Goal: Task Accomplishment & Management: Use online tool/utility

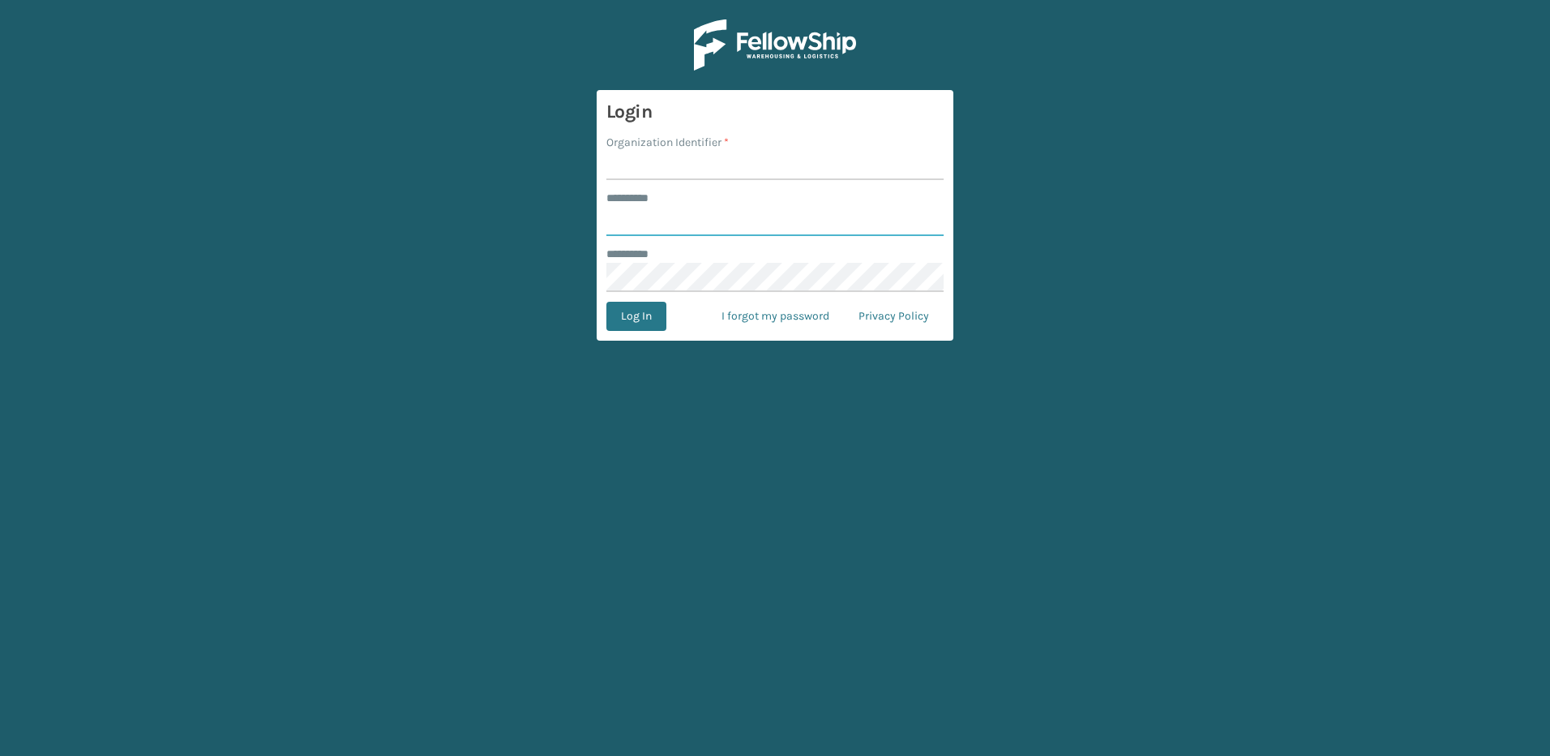
type input "********"
click at [705, 168] on input "Organization Identifier *" at bounding box center [775, 165] width 337 height 29
type input "Fellowship - East"
click at [654, 320] on button "Log In" at bounding box center [637, 316] width 60 height 29
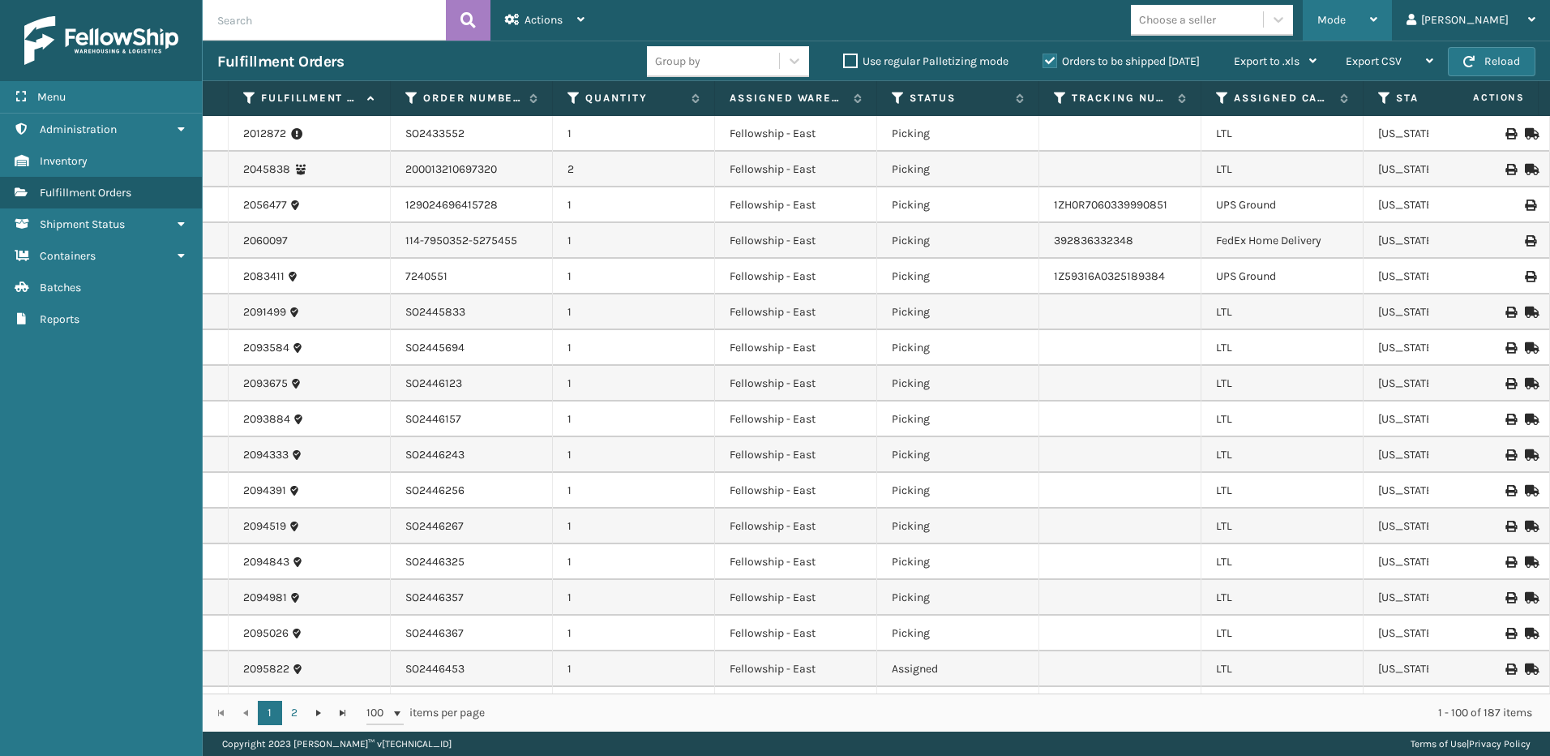
click at [1346, 23] on span "Mode" at bounding box center [1332, 20] width 28 height 14
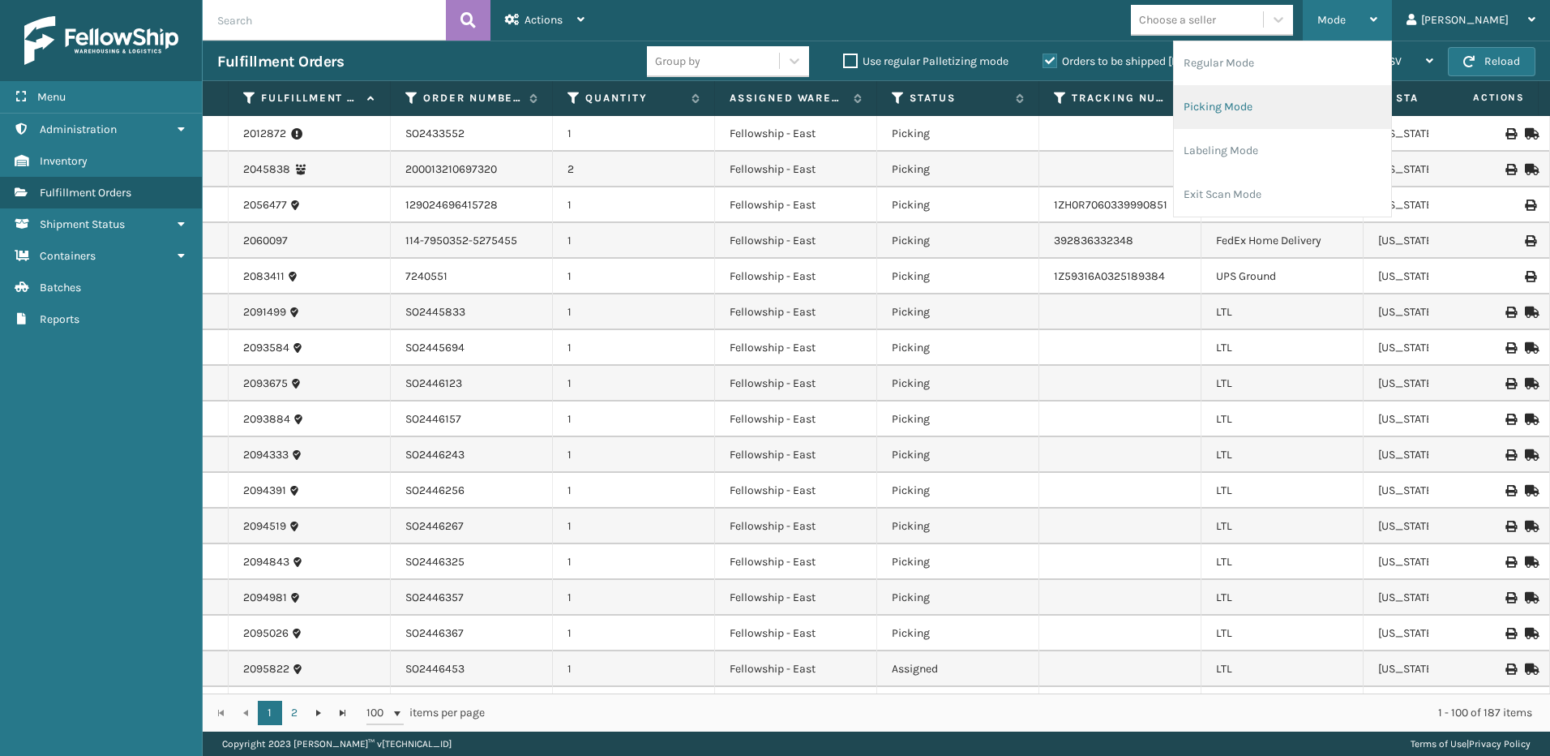
click at [1262, 114] on li "Picking Mode" at bounding box center [1282, 107] width 217 height 44
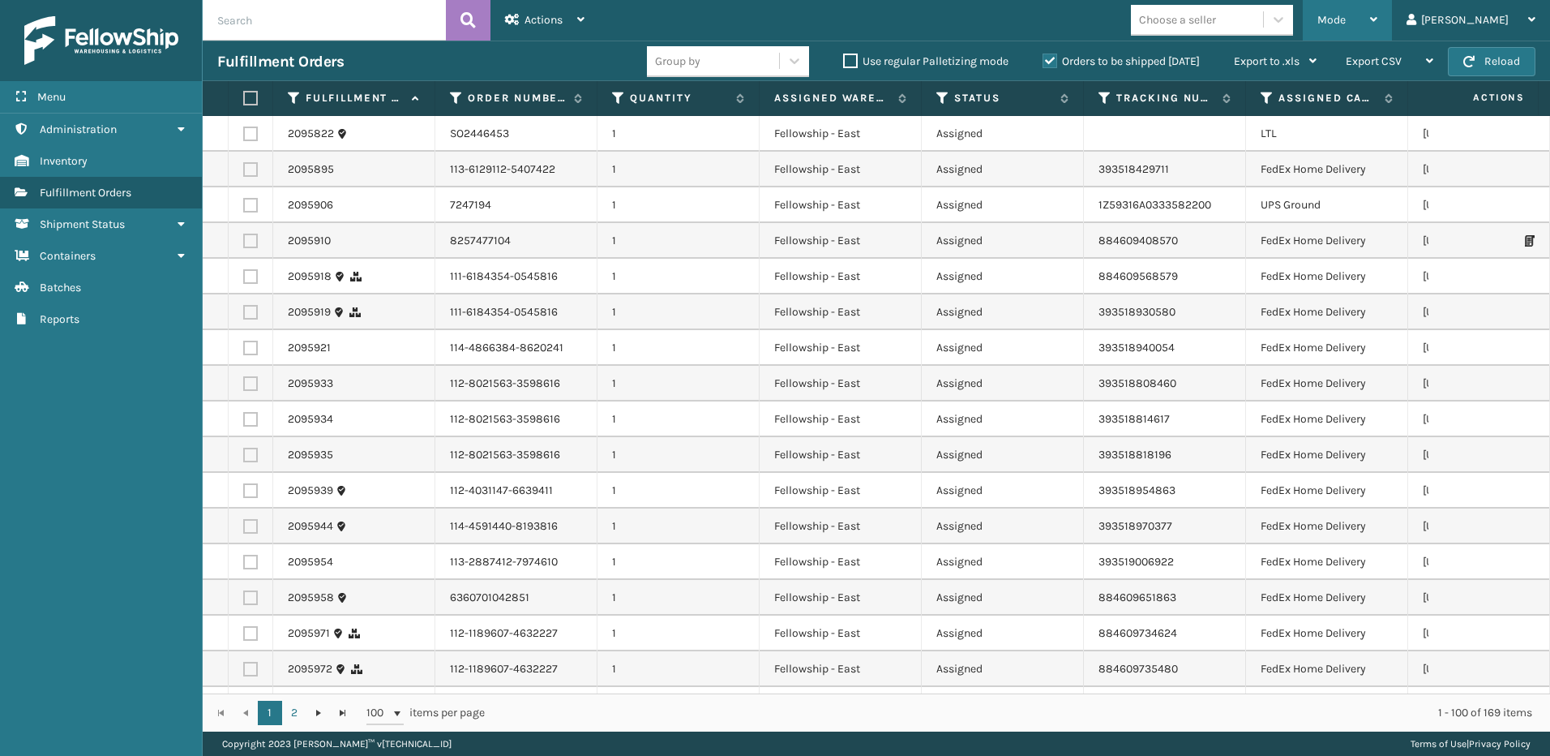
click at [1373, 28] on div "Mode" at bounding box center [1348, 20] width 60 height 41
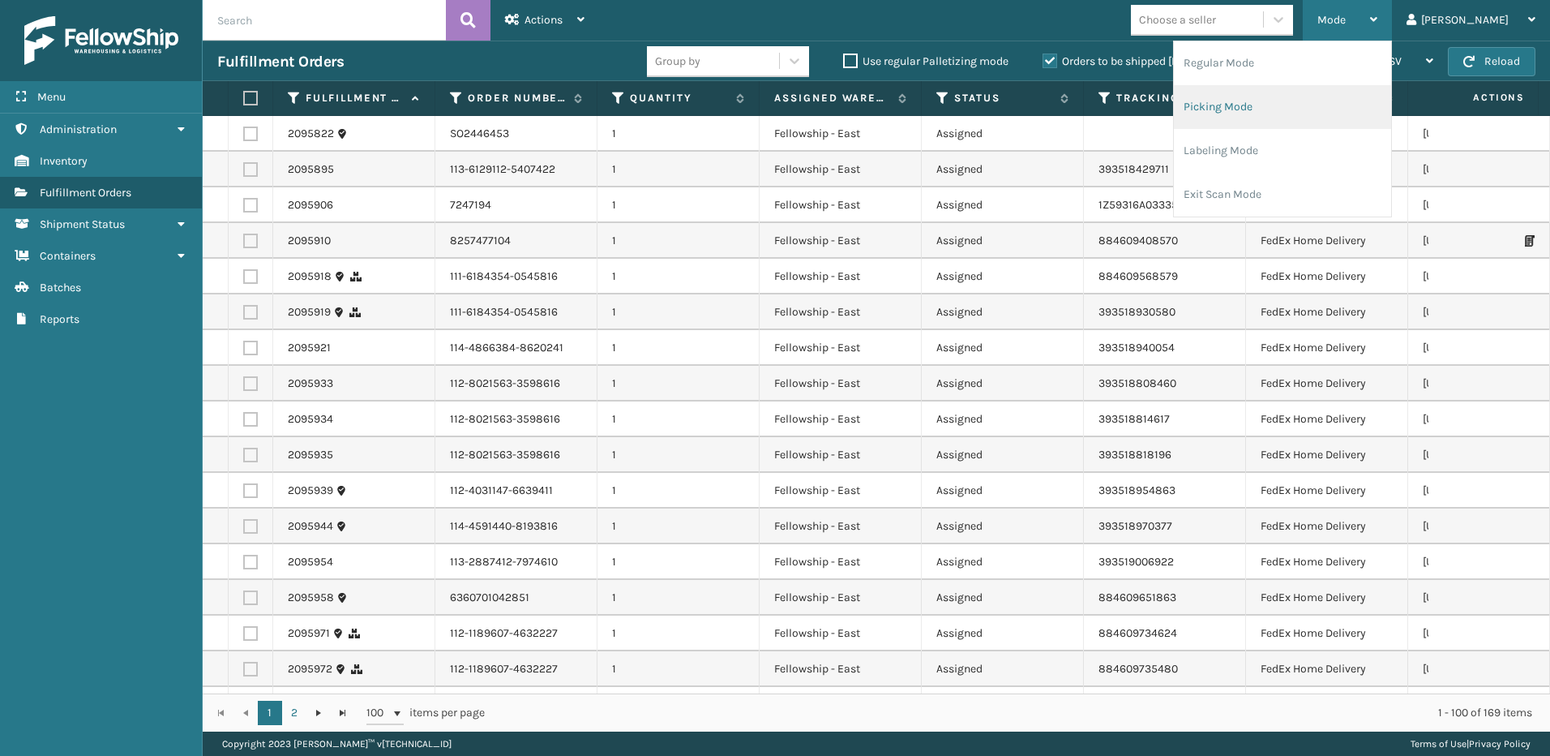
click at [1250, 105] on li "Picking Mode" at bounding box center [1282, 107] width 217 height 44
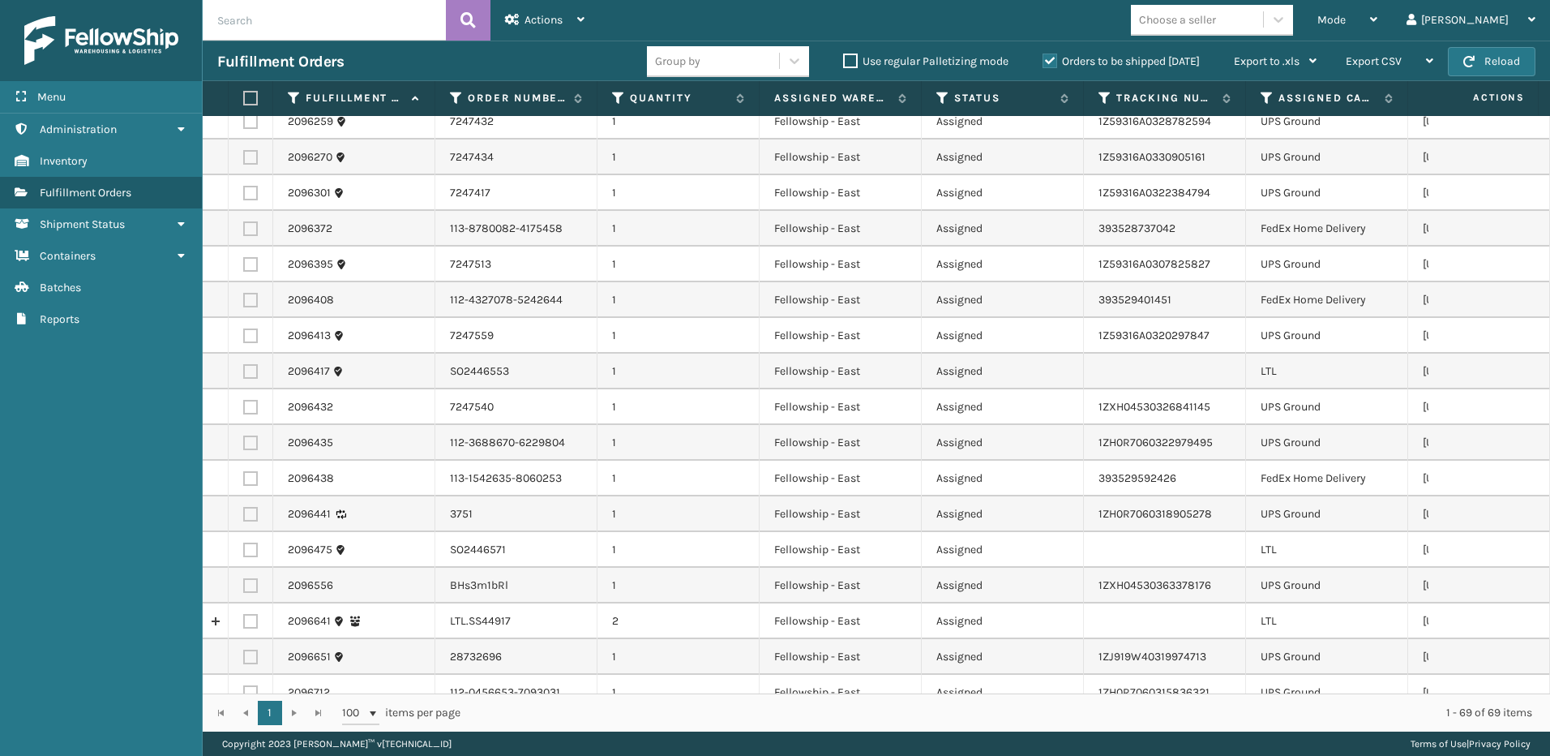
scroll to position [973, 0]
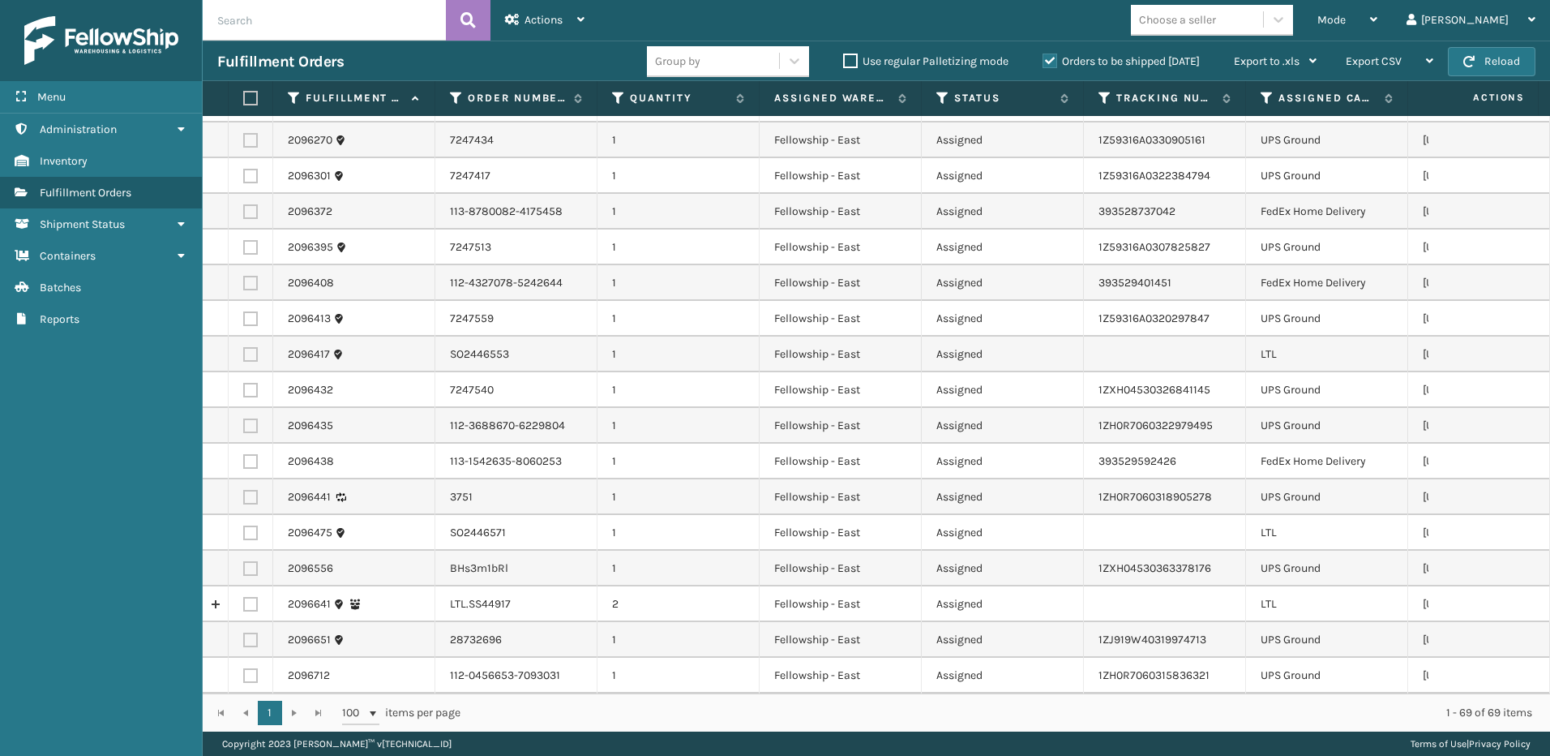
click at [254, 601] on label at bounding box center [250, 604] width 15 height 15
click at [244, 601] on input "checkbox" at bounding box center [243, 602] width 1 height 11
checkbox input "true"
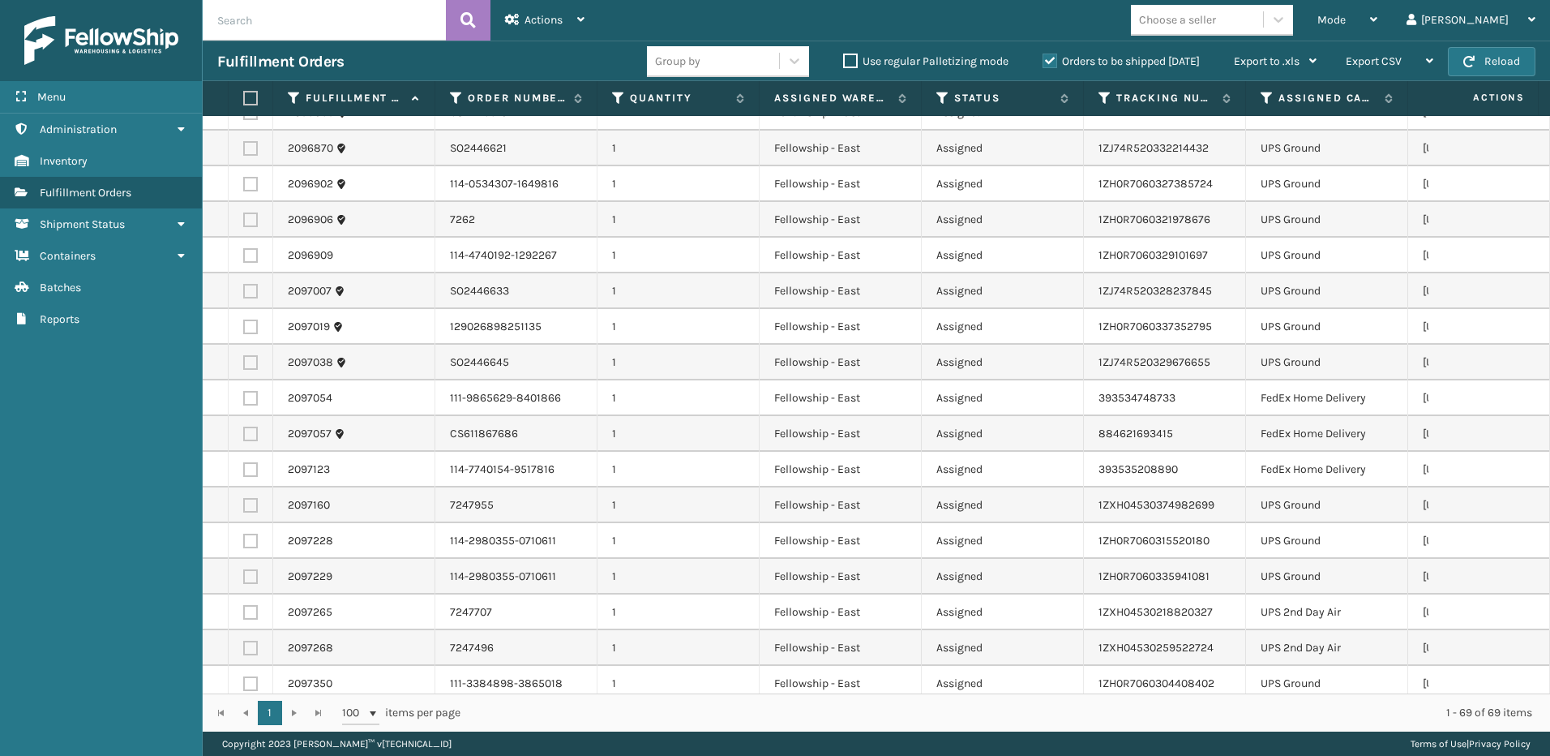
scroll to position [1929, 0]
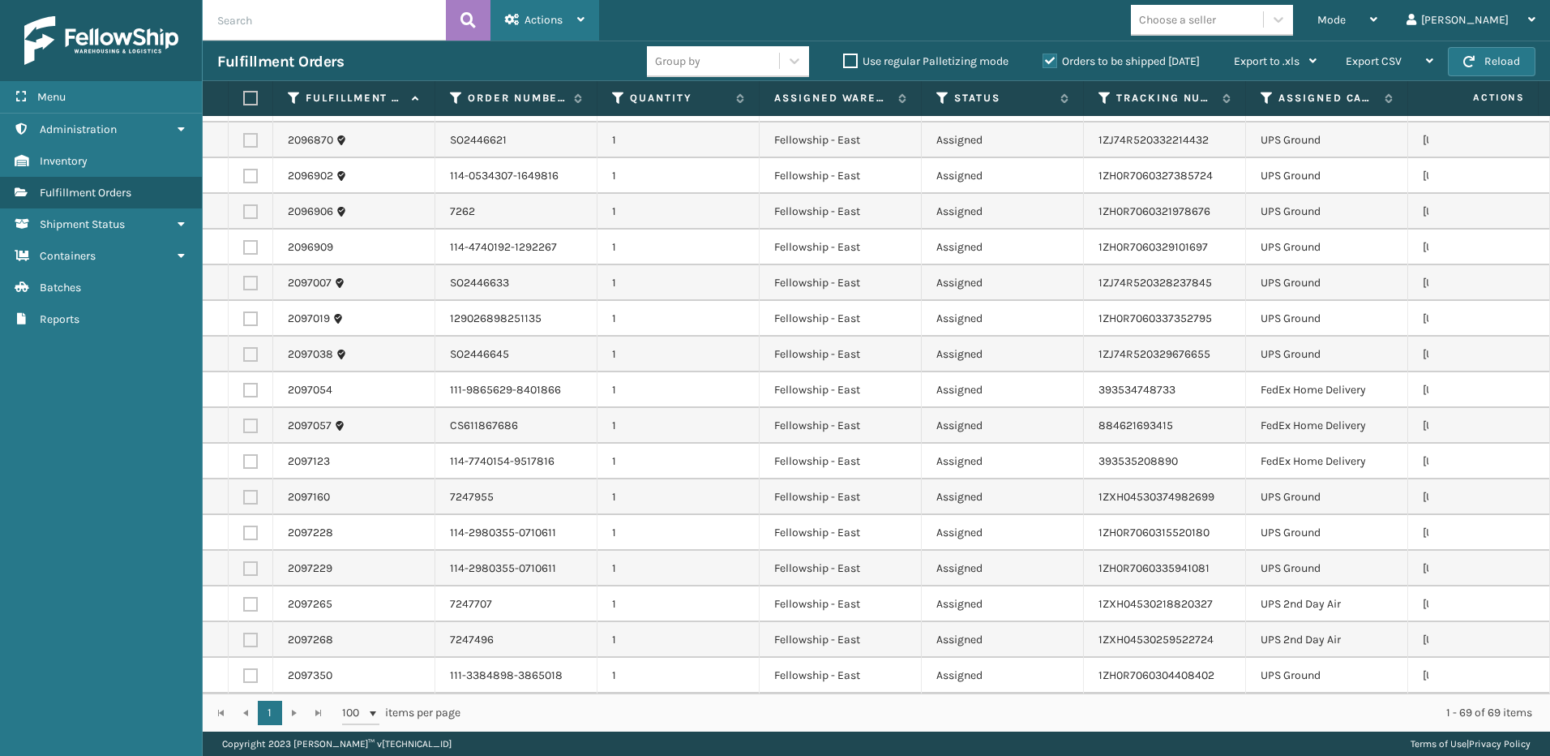
click at [574, 17] on div "Actions" at bounding box center [544, 20] width 79 height 41
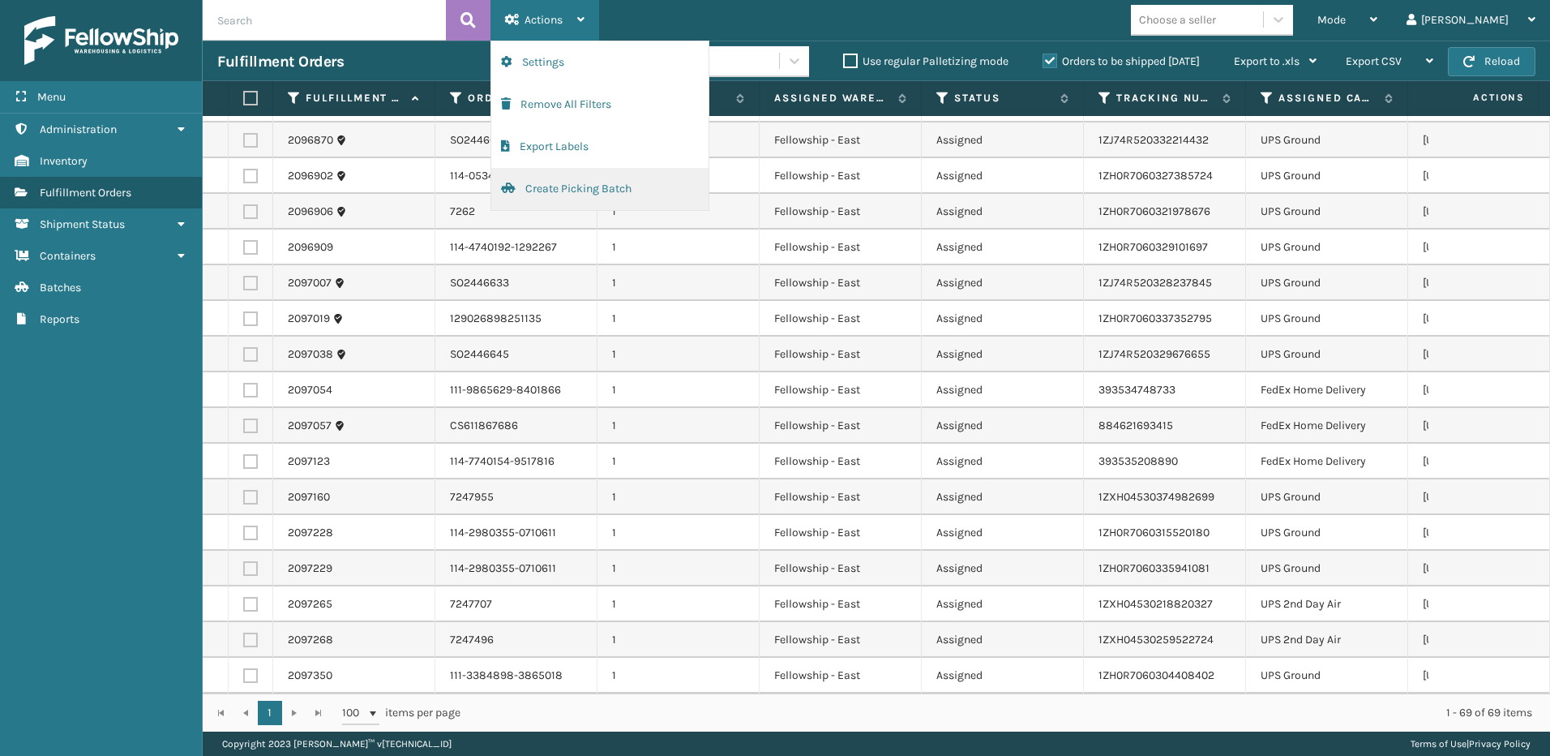
click at [533, 187] on button "Create Picking Batch" at bounding box center [599, 189] width 217 height 42
